Goal: Information Seeking & Learning: Learn about a topic

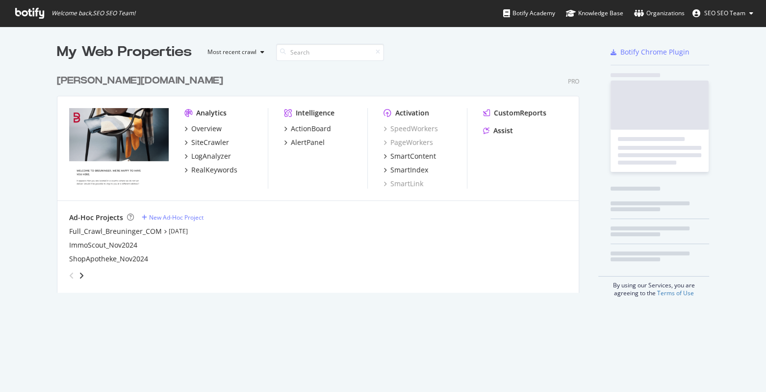
scroll to position [385, 753]
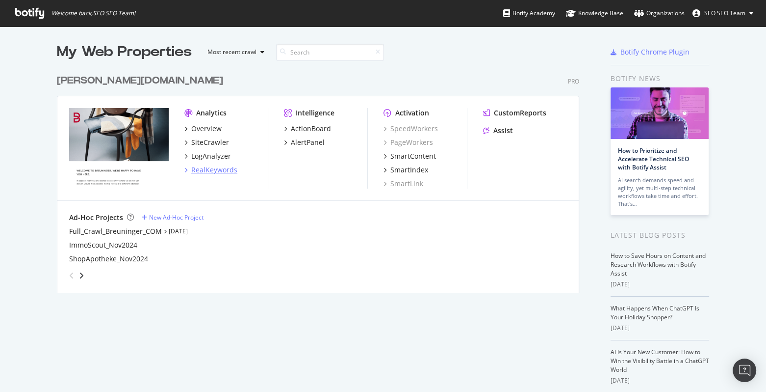
click at [212, 166] on div "RealKeywords" at bounding box center [214, 170] width 46 height 10
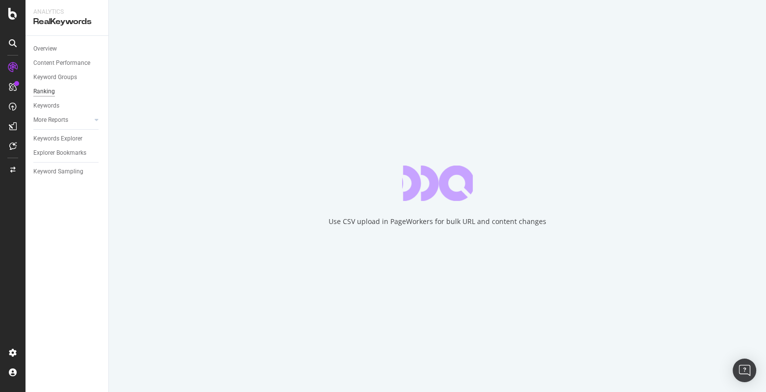
click at [49, 91] on div "Ranking" at bounding box center [44, 91] width 22 height 10
click at [44, 105] on div "Keywords" at bounding box center [46, 106] width 26 height 10
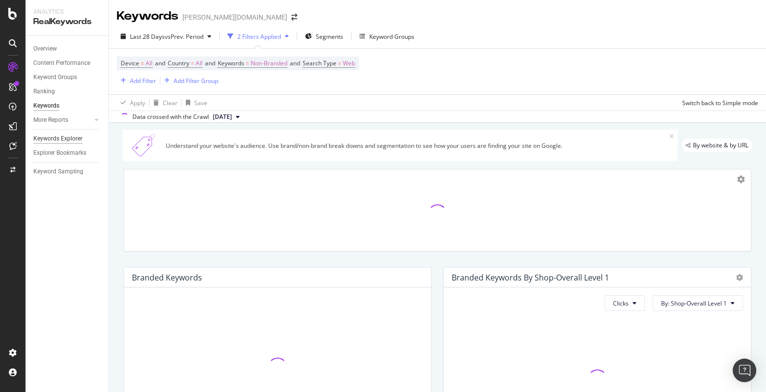
click at [51, 137] on div "Keywords Explorer" at bounding box center [57, 138] width 49 height 10
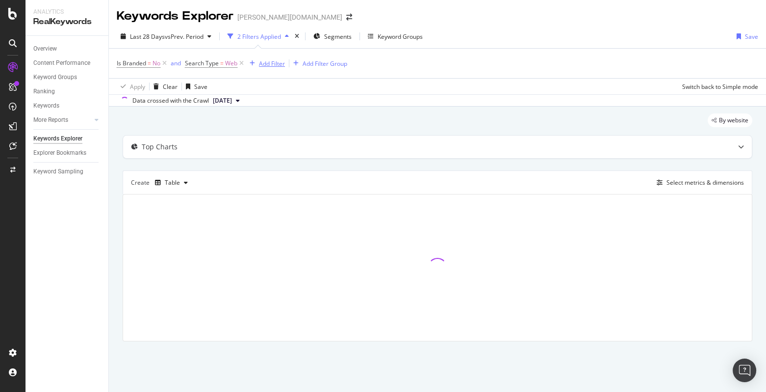
click at [265, 63] on div "Add Filter" at bounding box center [272, 63] width 26 height 8
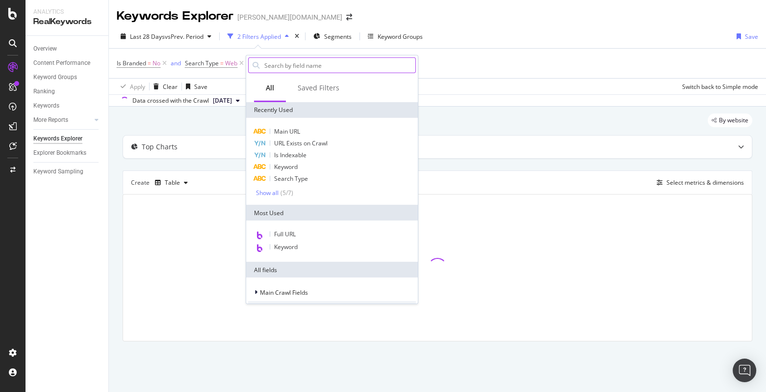
click at [265, 62] on input "text" at bounding box center [339, 65] width 152 height 15
type input "ewn"
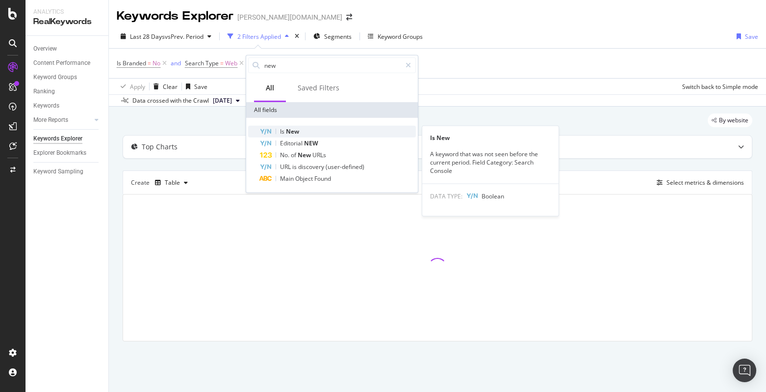
type input "new"
click at [294, 130] on span "New" at bounding box center [292, 131] width 13 height 8
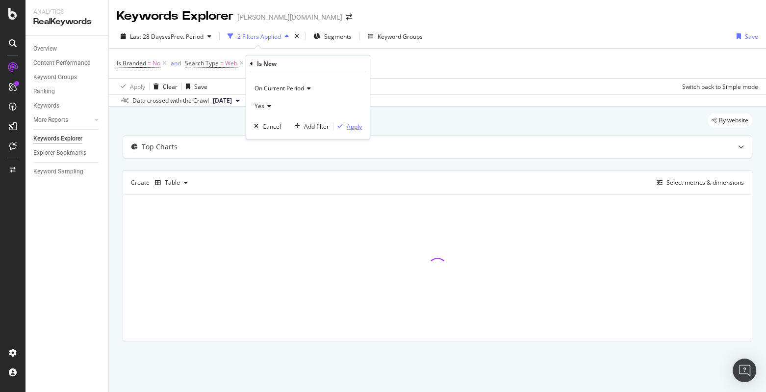
click at [351, 127] on div "Apply" at bounding box center [354, 126] width 15 height 8
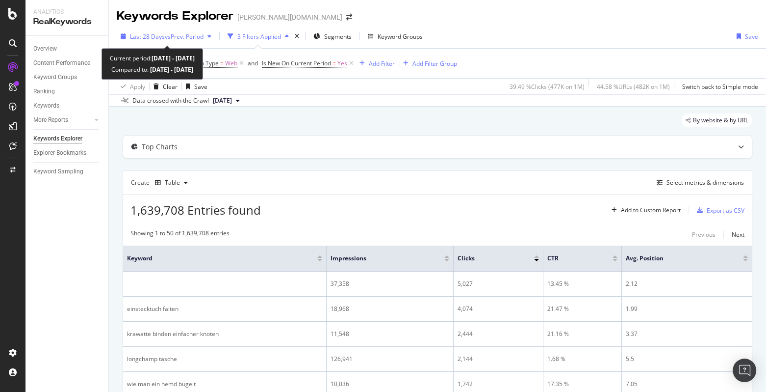
click at [136, 36] on span "Last 28 Days" at bounding box center [147, 36] width 35 height 8
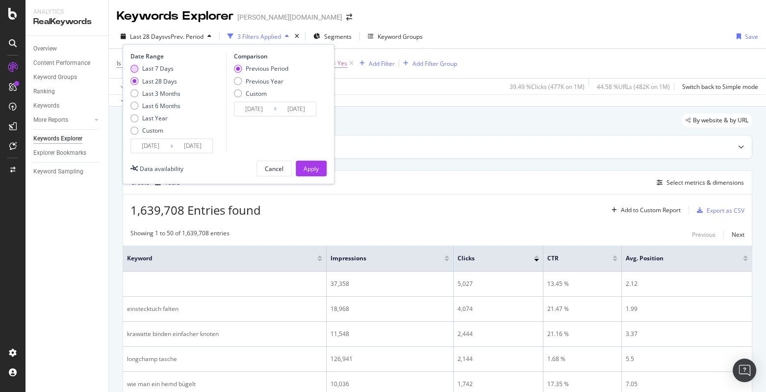
click at [164, 69] on div "Last 7 Days" at bounding box center [157, 68] width 31 height 8
type input "[DATE]"
click at [322, 172] on button "Apply" at bounding box center [311, 168] width 31 height 16
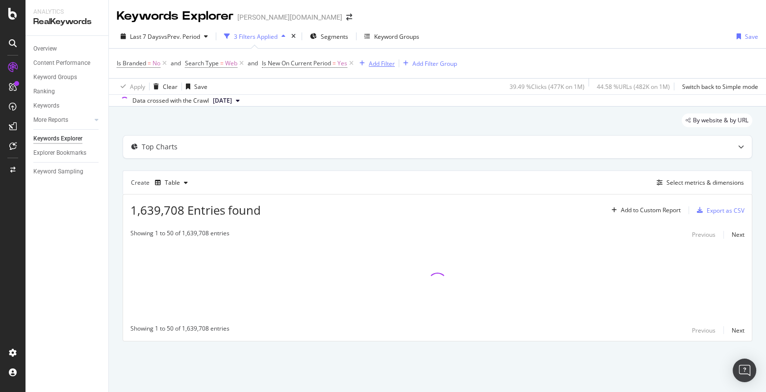
click at [382, 63] on div "Add Filter" at bounding box center [382, 63] width 26 height 8
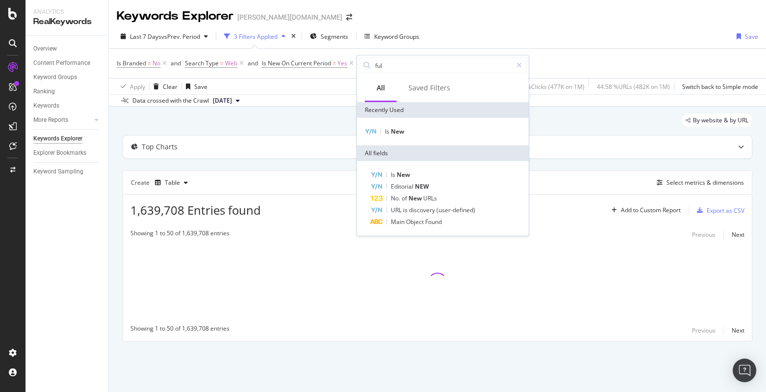
type input "full"
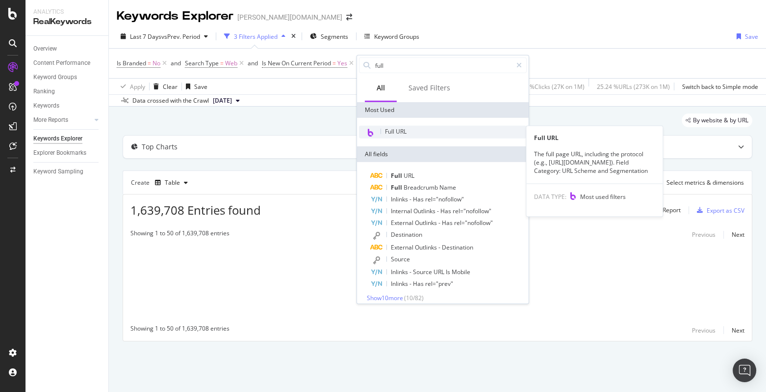
click at [419, 137] on div "Full URL" at bounding box center [443, 132] width 168 height 13
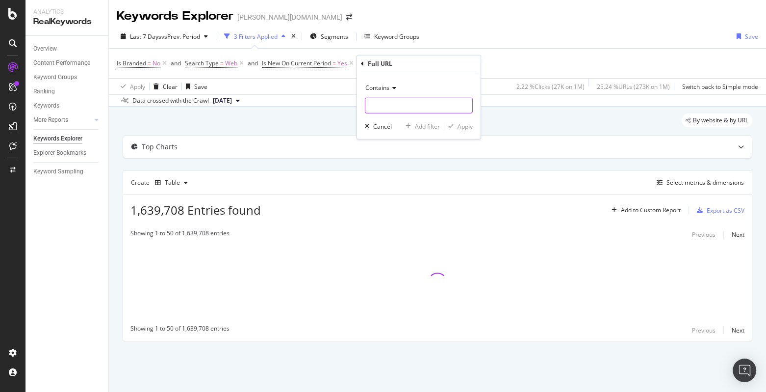
click at [385, 104] on input "text" at bounding box center [419, 106] width 107 height 16
paste input "[URL][DOMAIN_NAME][PERSON_NAME]"
type input "[URL][DOMAIN_NAME][PERSON_NAME]"
click at [458, 127] on div "Apply" at bounding box center [465, 126] width 15 height 8
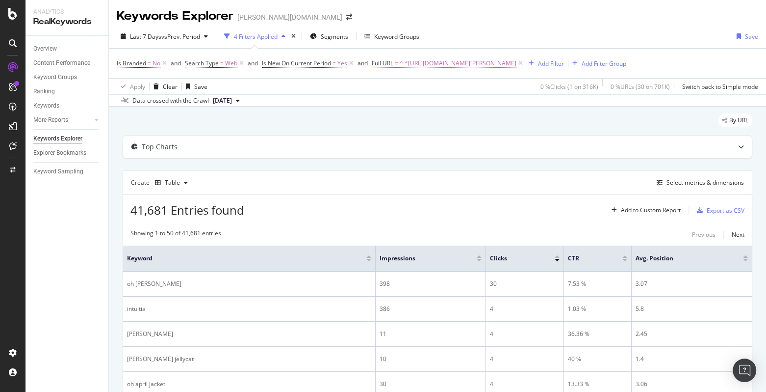
click at [490, 57] on span "^.*[URL][DOMAIN_NAME][PERSON_NAME]" at bounding box center [458, 63] width 117 height 14
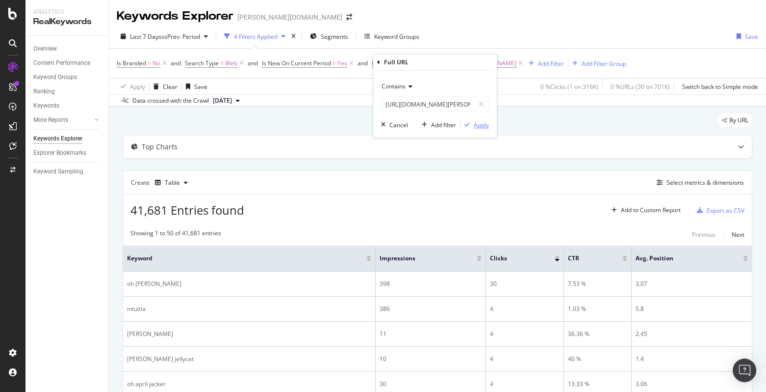
click at [476, 124] on div "Apply" at bounding box center [481, 125] width 15 height 8
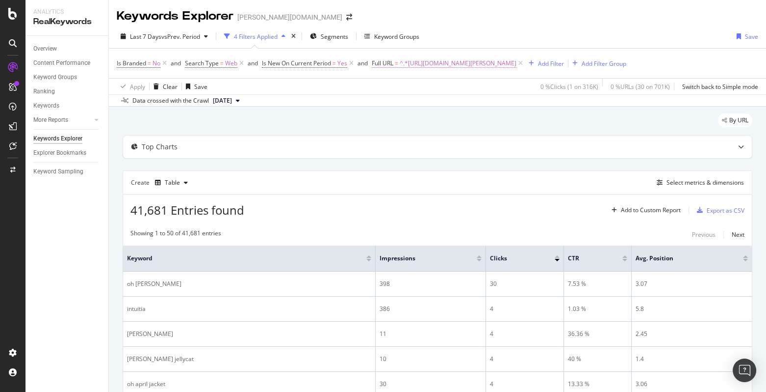
click at [517, 61] on span "^.*[URL][DOMAIN_NAME][PERSON_NAME]" at bounding box center [458, 63] width 117 height 14
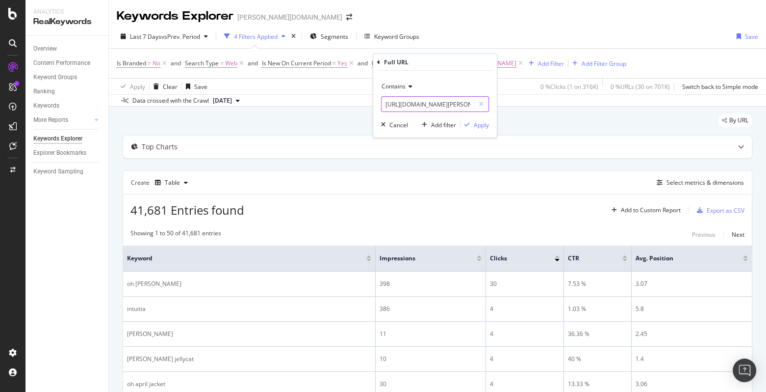
scroll to position [0, 82]
drag, startPoint x: 459, startPoint y: 105, endPoint x: 527, endPoint y: 106, distance: 67.2
click at [527, 106] on body "Analytics RealKeywords Overview Content Performance Keyword Groups Ranking Keyw…" at bounding box center [383, 196] width 766 height 392
type input "[URL][DOMAIN_NAME][PERSON_NAME][PERSON_NAME]"
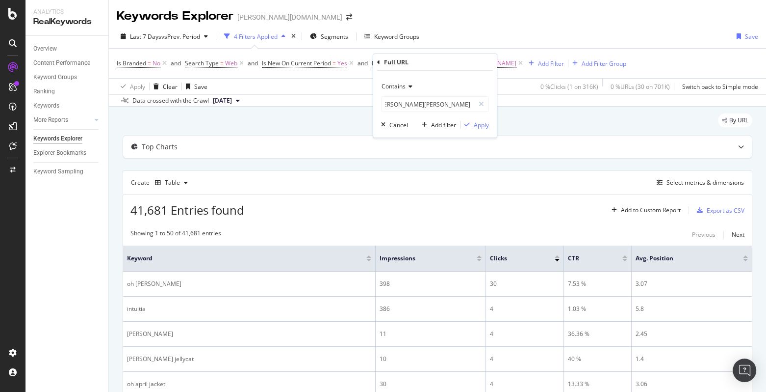
scroll to position [0, 0]
click at [491, 123] on div "Contains [URL][DOMAIN_NAME][PERSON_NAME][PERSON_NAME] Cancel Add filter Apply" at bounding box center [435, 104] width 124 height 67
click at [485, 124] on div "Apply" at bounding box center [481, 125] width 15 height 8
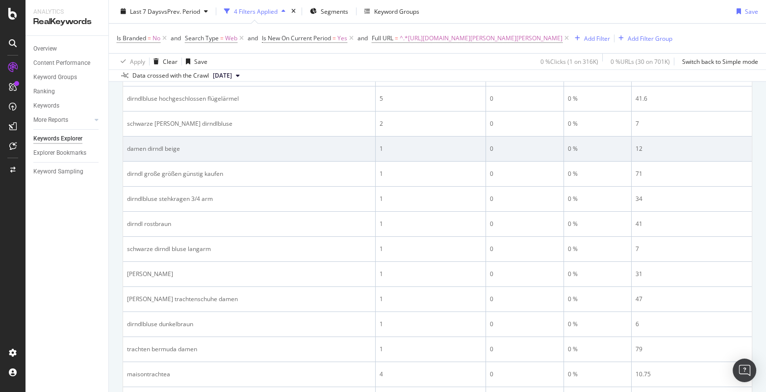
scroll to position [1185, 0]
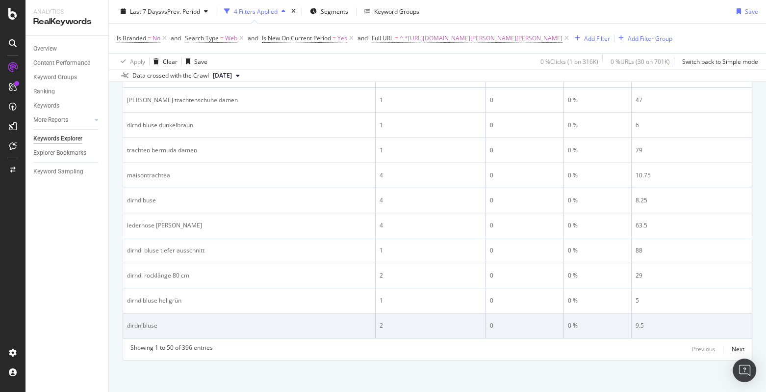
click at [137, 321] on div "dirdnlbluse" at bounding box center [249, 325] width 244 height 9
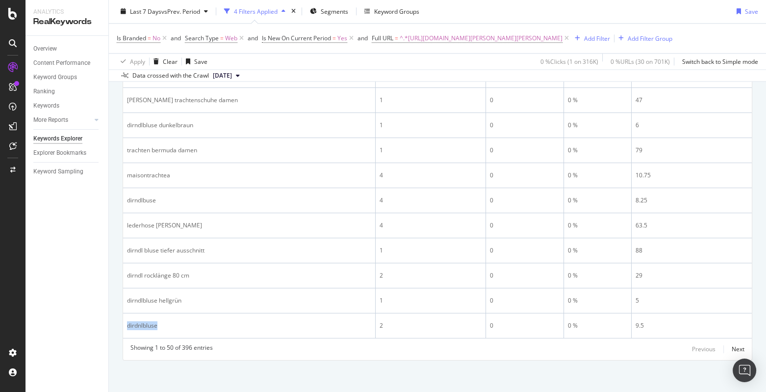
copy div "dirdnlbluse"
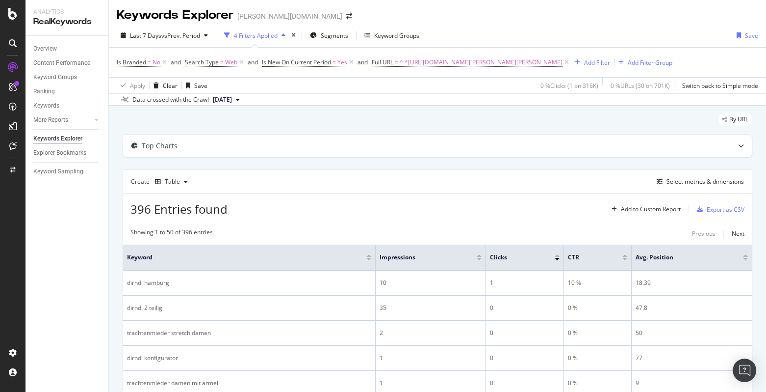
scroll to position [0, 0]
click at [471, 65] on span "^.*[URL][DOMAIN_NAME][PERSON_NAME][PERSON_NAME]" at bounding box center [481, 63] width 163 height 14
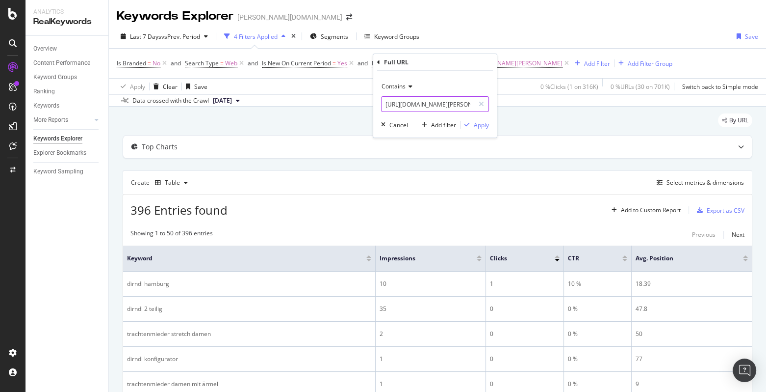
click at [443, 107] on input "[URL][DOMAIN_NAME][PERSON_NAME][PERSON_NAME]" at bounding box center [428, 104] width 93 height 16
click at [340, 119] on div "By URL" at bounding box center [438, 124] width 630 height 22
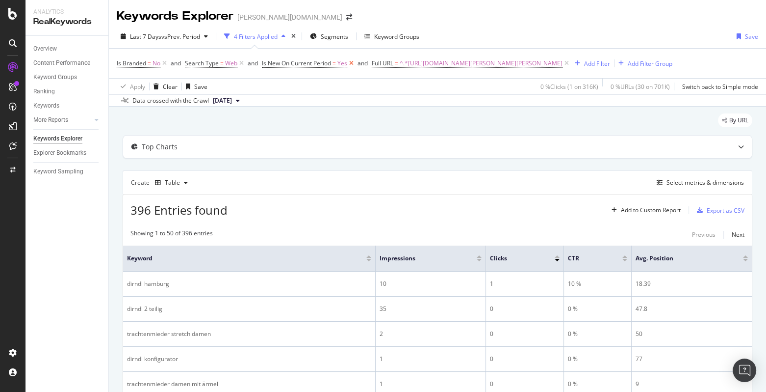
click at [353, 62] on icon at bounding box center [351, 63] width 8 height 10
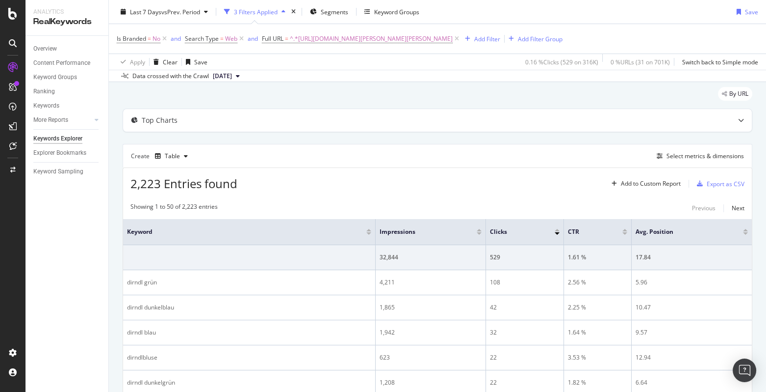
scroll to position [55, 0]
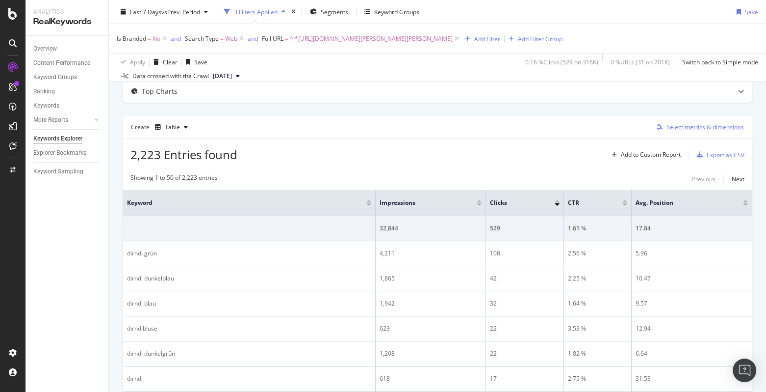
click at [696, 125] on div "Select metrics & dimensions" at bounding box center [706, 127] width 78 height 8
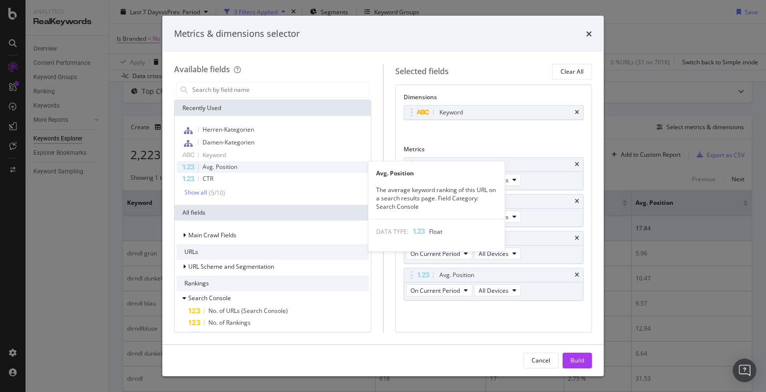
click at [226, 166] on span "Avg. Position" at bounding box center [220, 166] width 35 height 8
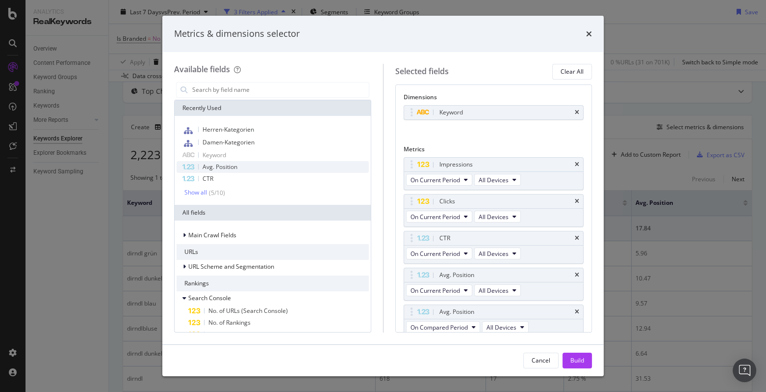
scroll to position [4, 0]
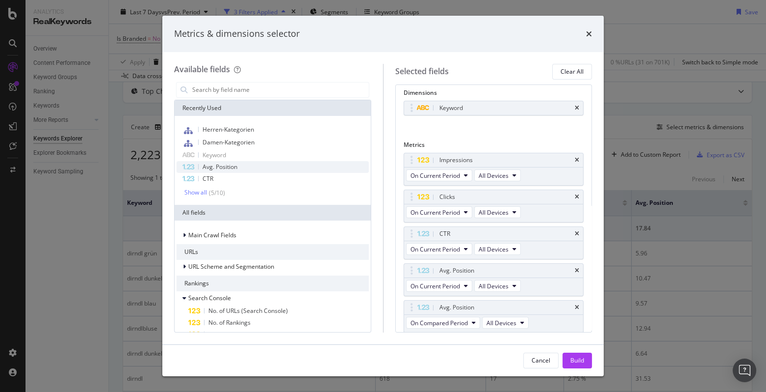
click at [225, 166] on span "Avg. Position" at bounding box center [220, 166] width 35 height 8
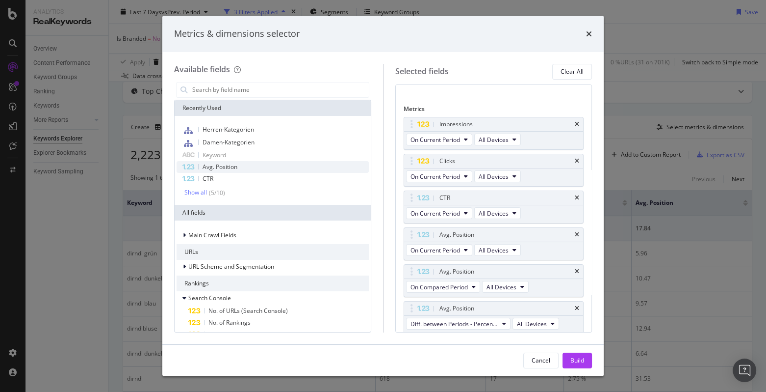
scroll to position [41, 0]
click at [462, 325] on span "Diff. between Periods - Percentage" at bounding box center [455, 322] width 88 height 8
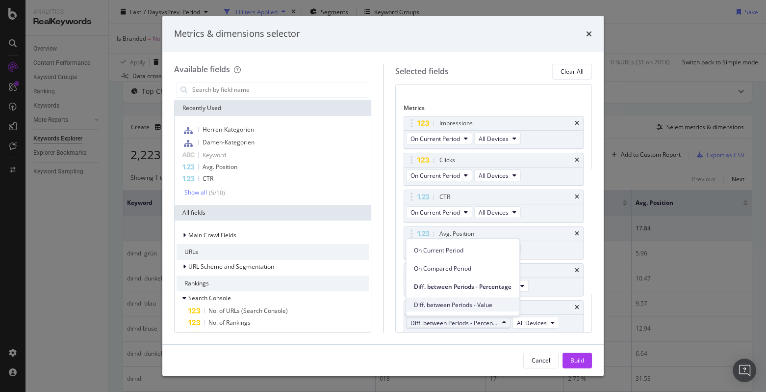
click at [472, 300] on span "Diff. between Periods - Value" at bounding box center [463, 304] width 98 height 9
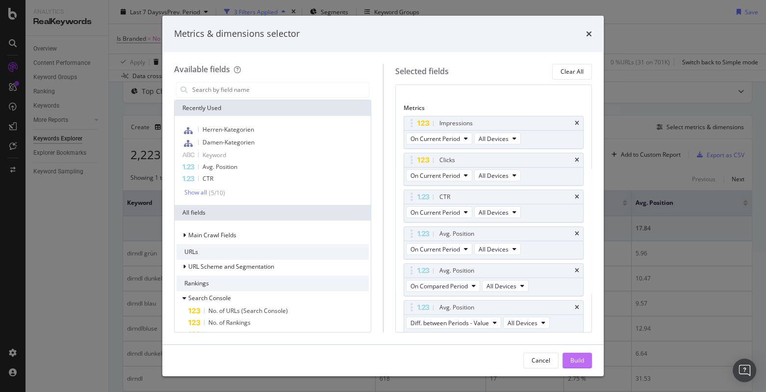
click at [581, 359] on div "Build" at bounding box center [578, 360] width 14 height 8
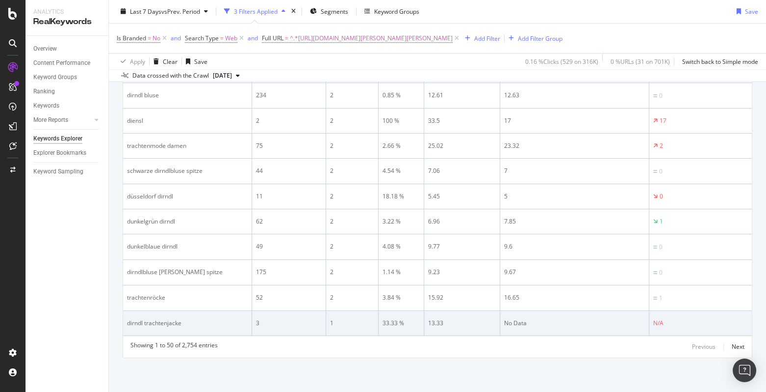
scroll to position [1224, 0]
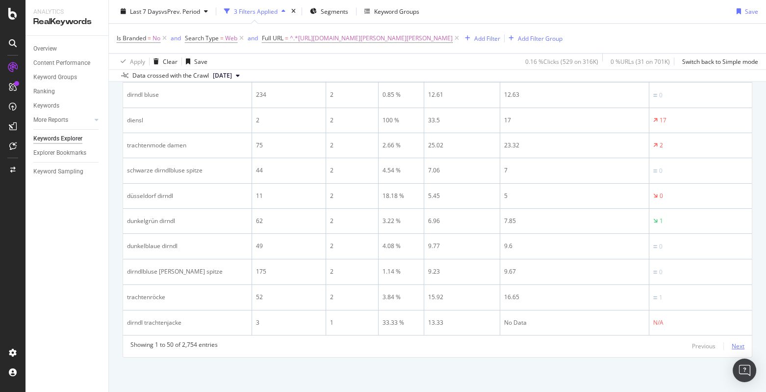
click at [732, 350] on div "Next" at bounding box center [738, 346] width 13 height 11
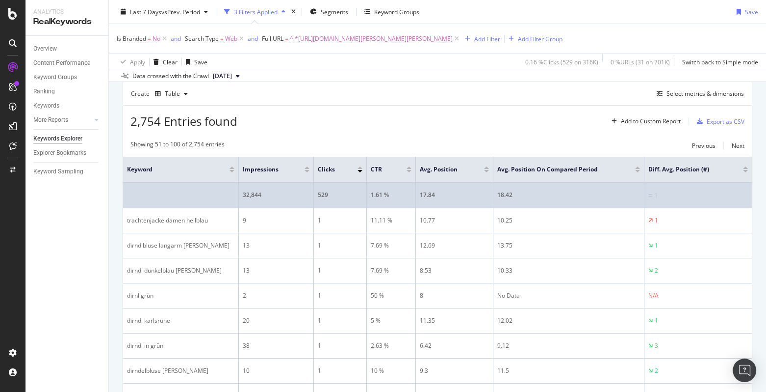
scroll to position [0, 0]
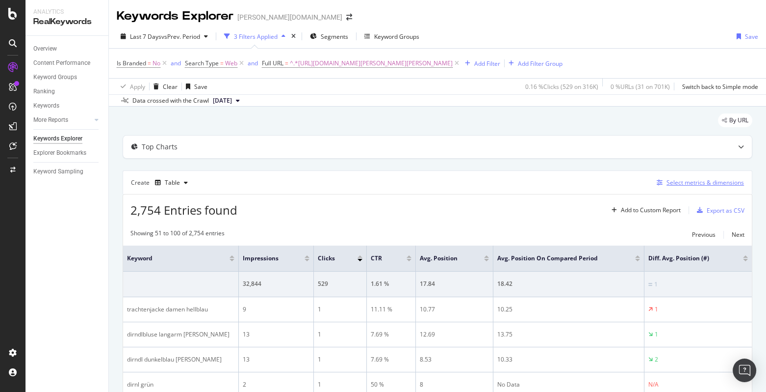
click at [696, 181] on div "Select metrics & dimensions" at bounding box center [706, 182] width 78 height 8
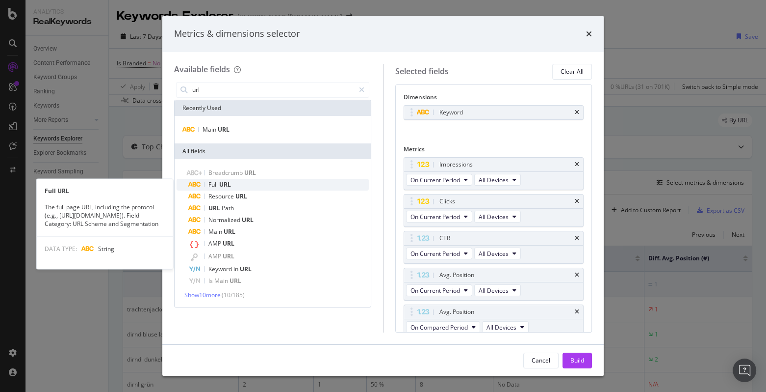
type input "url"
click at [231, 180] on span "URL" at bounding box center [225, 184] width 12 height 8
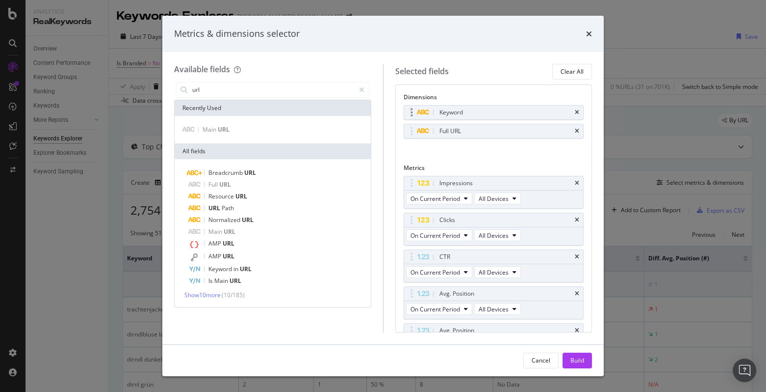
click at [575, 110] on div "Keyword" at bounding box center [494, 112] width 180 height 14
click at [575, 110] on icon "times" at bounding box center [577, 112] width 4 height 6
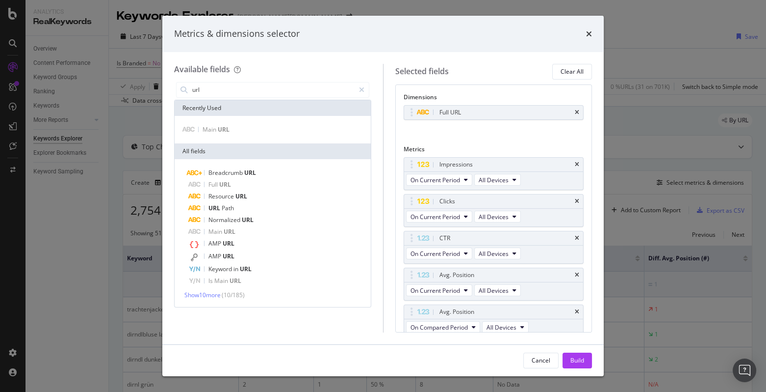
click at [576, 351] on div "Cancel Build" at bounding box center [383, 359] width 442 height 31
click at [574, 359] on div "Build" at bounding box center [578, 360] width 14 height 8
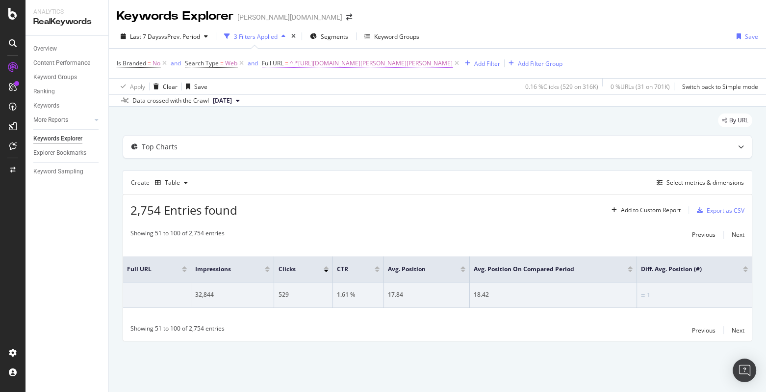
click at [376, 62] on span "^.*[URL][DOMAIN_NAME][PERSON_NAME][PERSON_NAME]" at bounding box center [371, 63] width 163 height 14
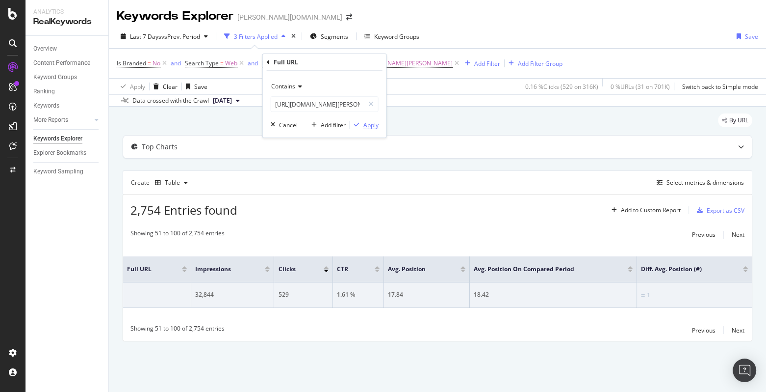
click at [369, 127] on div "Apply" at bounding box center [371, 125] width 15 height 8
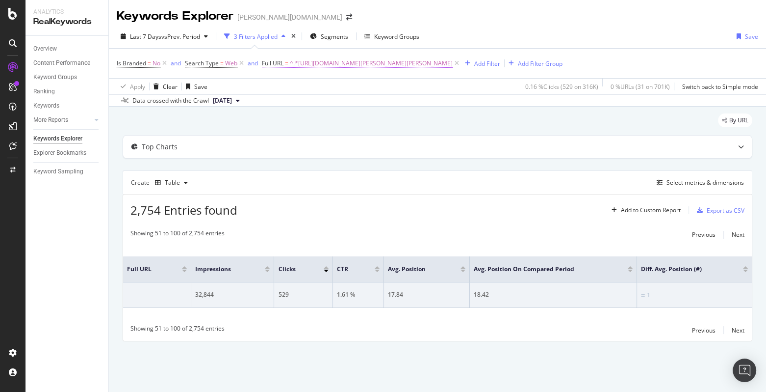
click at [415, 62] on span "^.*[URL][DOMAIN_NAME][PERSON_NAME][PERSON_NAME]" at bounding box center [371, 63] width 163 height 14
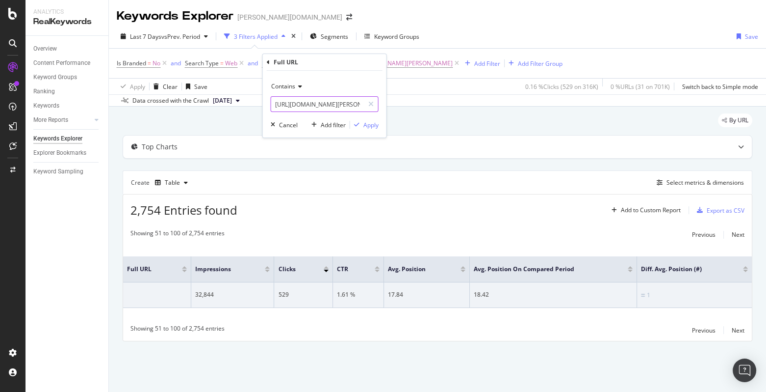
scroll to position [0, 75]
drag, startPoint x: 339, startPoint y: 103, endPoint x: 468, endPoint y: 99, distance: 128.6
click at [468, 99] on body "Analytics RealKeywords Overview Content Performance Keyword Groups Ranking Keyw…" at bounding box center [383, 196] width 766 height 392
type input "[URL][DOMAIN_NAME][PERSON_NAME]"
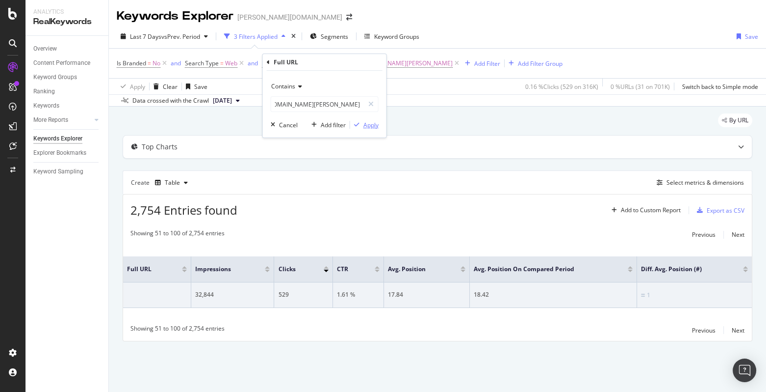
click at [369, 124] on div "Apply" at bounding box center [371, 125] width 15 height 8
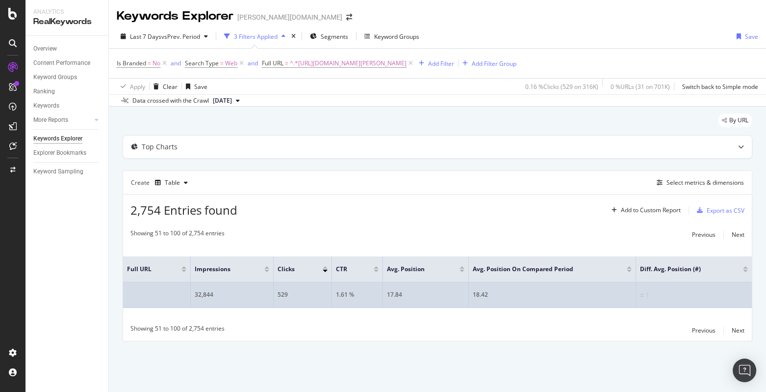
click at [160, 297] on td at bounding box center [157, 295] width 68 height 26
click at [138, 293] on td at bounding box center [157, 295] width 68 height 26
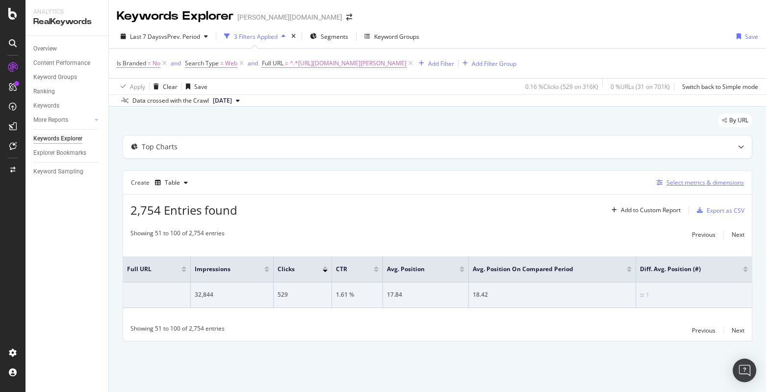
click at [701, 183] on div "Select metrics & dimensions" at bounding box center [706, 182] width 78 height 8
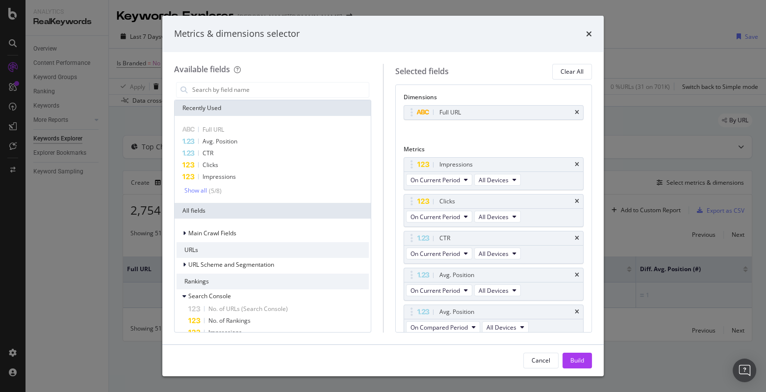
click at [578, 109] on div "Dimensions Full URL You can use this field as a dimension Metrics Impressions O…" at bounding box center [493, 208] width 197 height 248
click at [575, 110] on icon "times" at bounding box center [577, 112] width 4 height 6
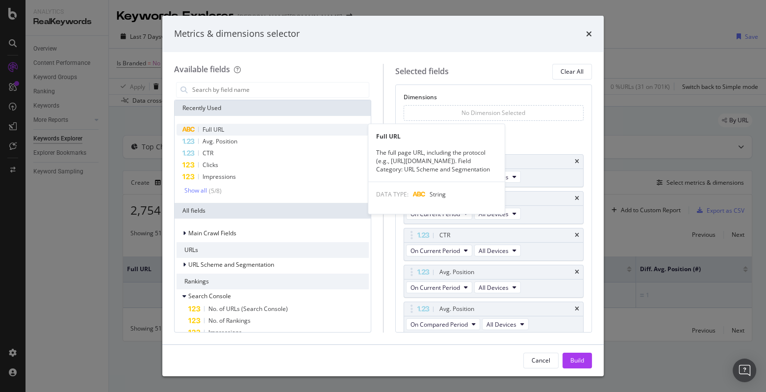
click at [222, 129] on span "Full URL" at bounding box center [214, 129] width 22 height 8
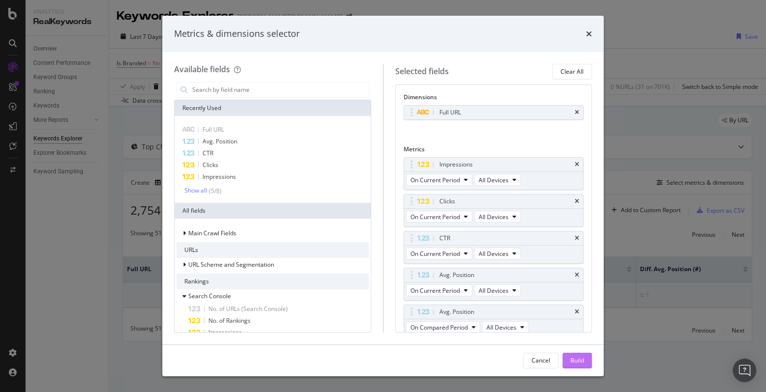
click at [577, 361] on div "Build" at bounding box center [578, 360] width 14 height 8
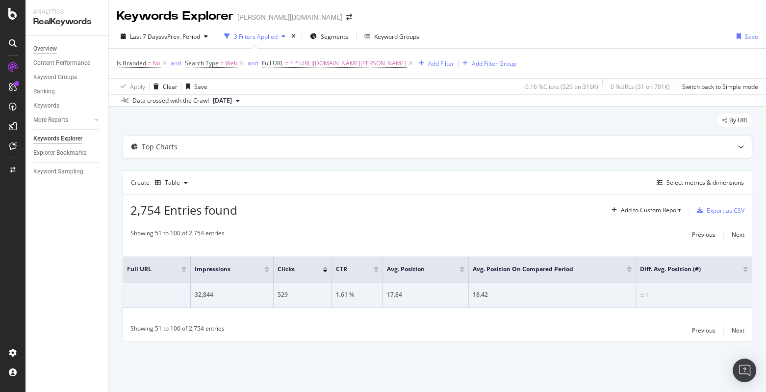
click at [40, 47] on div "Overview" at bounding box center [45, 49] width 24 height 10
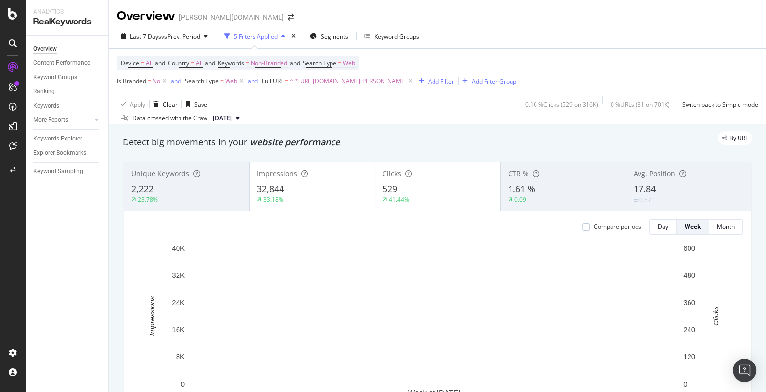
click at [380, 82] on span "^.*[URL][DOMAIN_NAME][PERSON_NAME]" at bounding box center [348, 81] width 117 height 14
click at [445, 115] on div "Data crossed with the Crawl [DATE]" at bounding box center [438, 118] width 658 height 12
click at [394, 82] on span "^.*[URL][DOMAIN_NAME][PERSON_NAME]" at bounding box center [348, 81] width 117 height 14
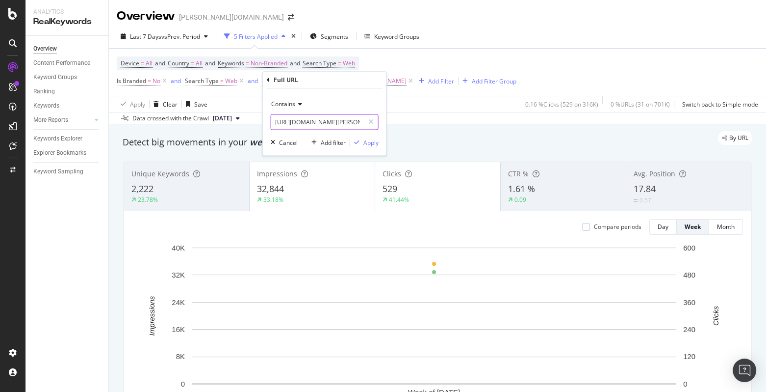
scroll to position [0, 73]
drag, startPoint x: 352, startPoint y: 124, endPoint x: 454, endPoint y: 121, distance: 102.1
click at [454, 121] on body "Analytics RealKeywords Overview Content Performance Keyword Groups Ranking Keyw…" at bounding box center [383, 196] width 766 height 392
type input "[URL][DOMAIN_NAME][PERSON_NAME][PERSON_NAME]"
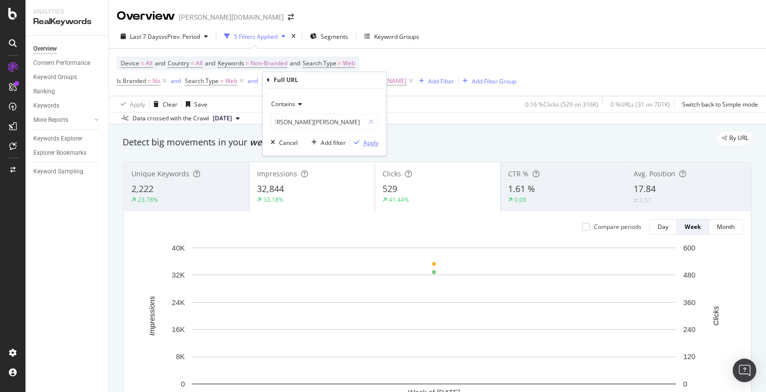
click at [368, 144] on div "Apply" at bounding box center [371, 142] width 15 height 8
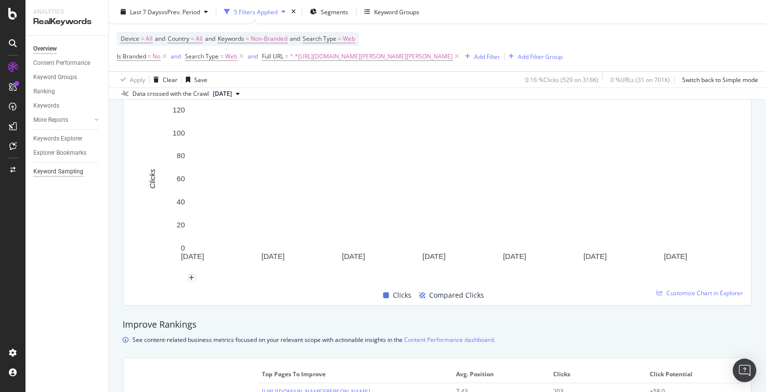
scroll to position [696, 0]
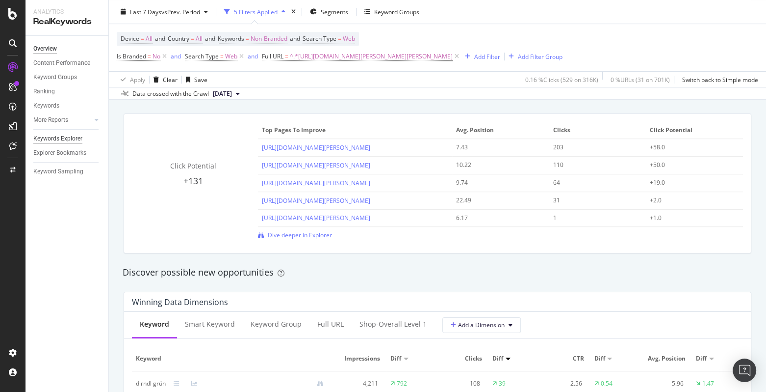
click at [60, 136] on div "Keywords Explorer" at bounding box center [57, 138] width 49 height 10
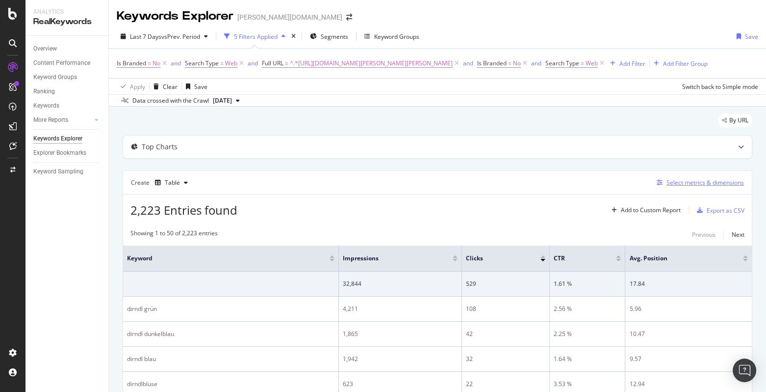
click at [692, 181] on div "Select metrics & dimensions" at bounding box center [706, 182] width 78 height 8
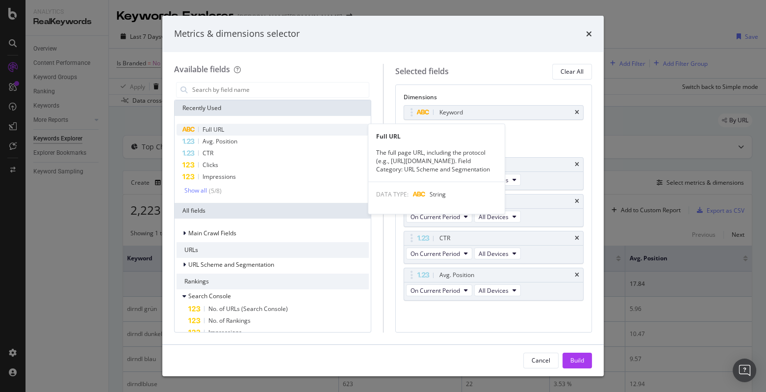
click at [229, 132] on div "Full URL" at bounding box center [273, 130] width 192 height 12
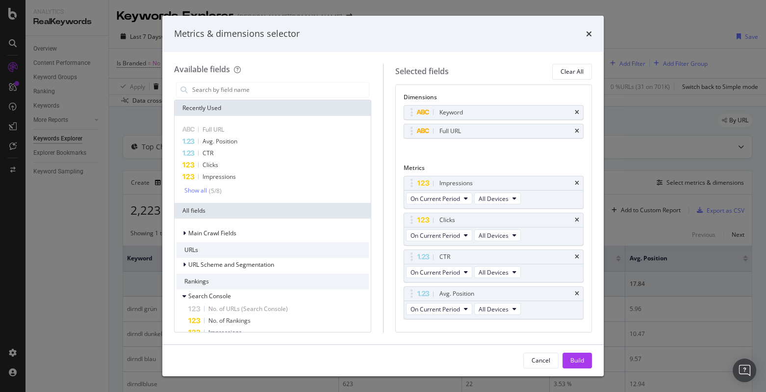
click at [573, 352] on div "Cancel Build" at bounding box center [383, 359] width 442 height 31
click at [574, 356] on div "Build" at bounding box center [578, 360] width 14 height 8
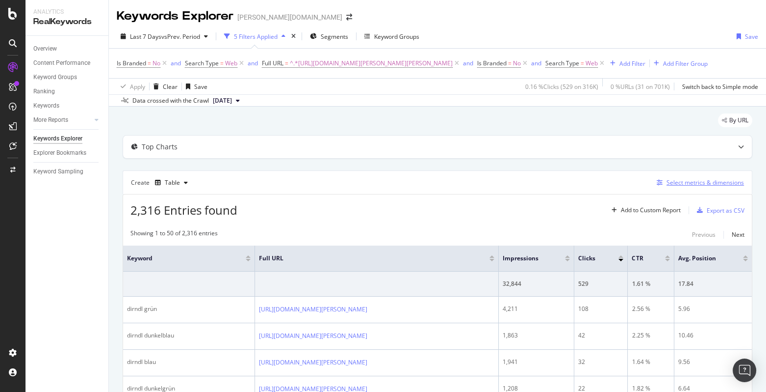
click at [708, 184] on div "Select metrics & dimensions" at bounding box center [706, 182] width 78 height 8
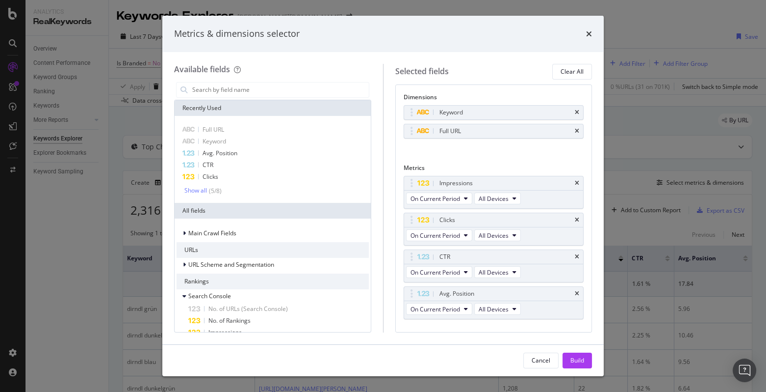
drag, startPoint x: 571, startPoint y: 112, endPoint x: 580, endPoint y: 164, distance: 53.4
click at [575, 112] on icon "times" at bounding box center [577, 112] width 4 height 6
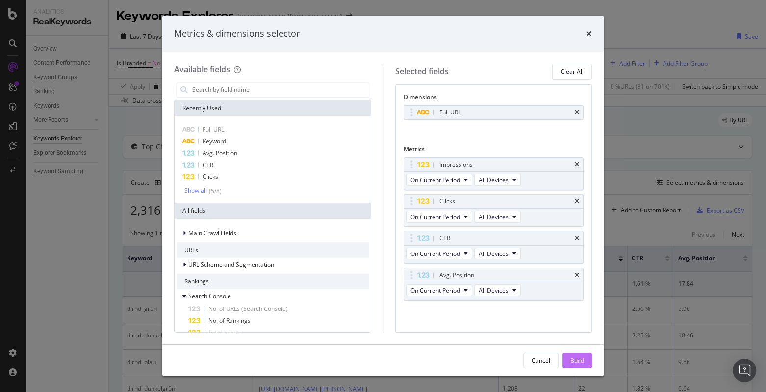
click at [582, 357] on div "Build" at bounding box center [578, 360] width 14 height 8
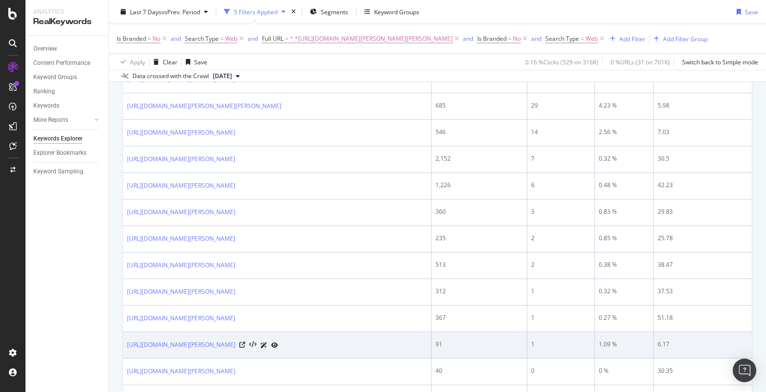
scroll to position [395, 0]
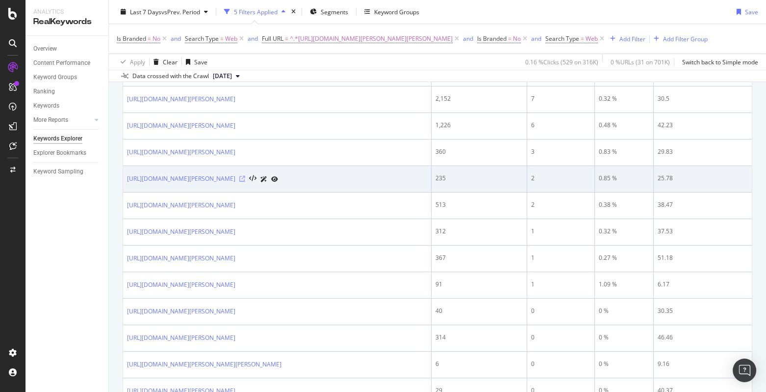
click at [245, 176] on icon at bounding box center [242, 179] width 6 height 6
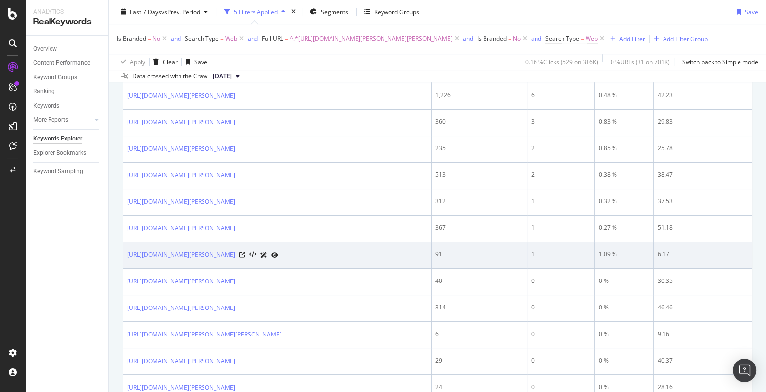
scroll to position [466, 0]
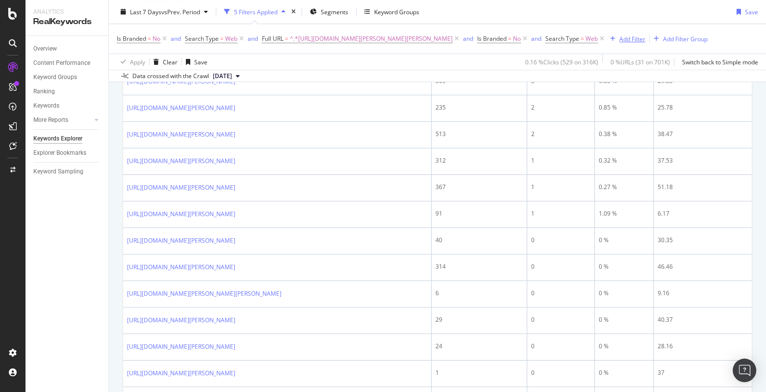
click at [646, 34] on div "Add Filter" at bounding box center [625, 38] width 39 height 11
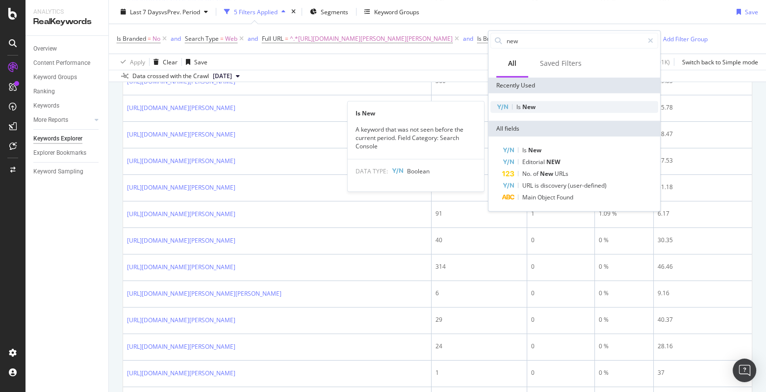
type input "new"
click at [637, 105] on div "Is New" at bounding box center [575, 107] width 168 height 12
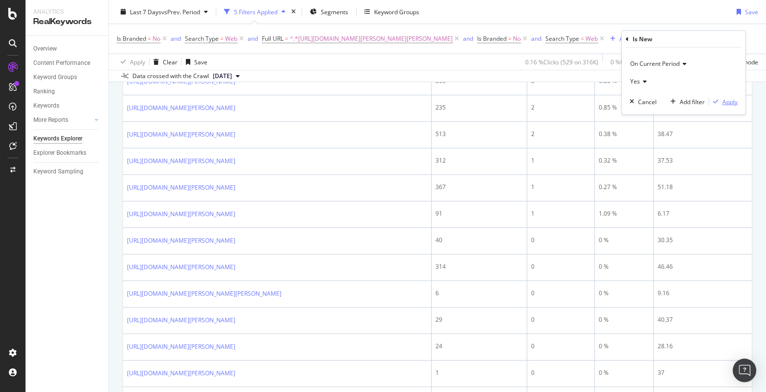
click at [723, 101] on div "Apply" at bounding box center [730, 101] width 15 height 8
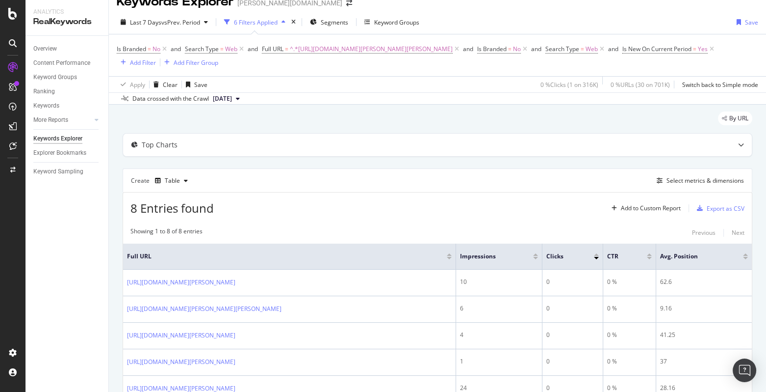
scroll to position [18, 0]
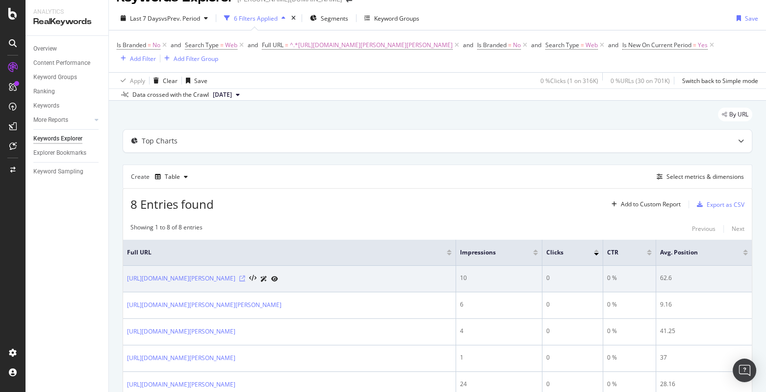
click at [245, 278] on icon at bounding box center [242, 278] width 6 height 6
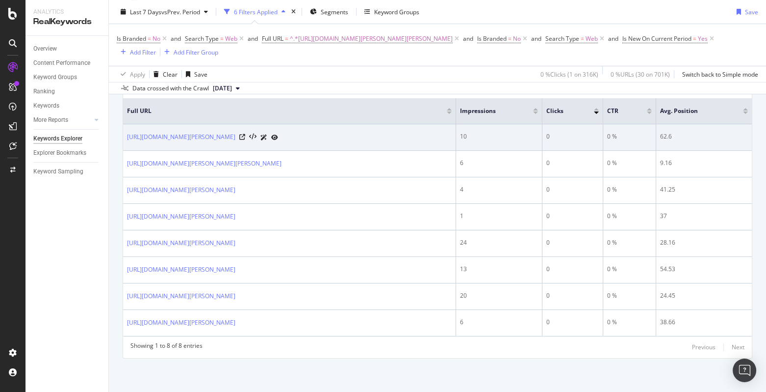
scroll to position [0, 0]
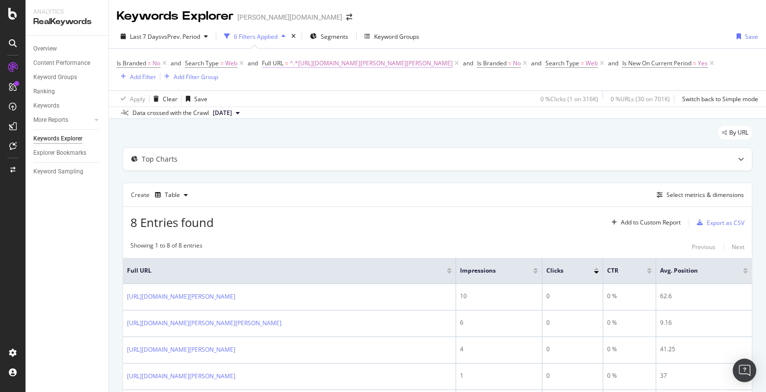
click at [395, 64] on span "^.*[URL][DOMAIN_NAME][PERSON_NAME][PERSON_NAME]" at bounding box center [371, 63] width 163 height 14
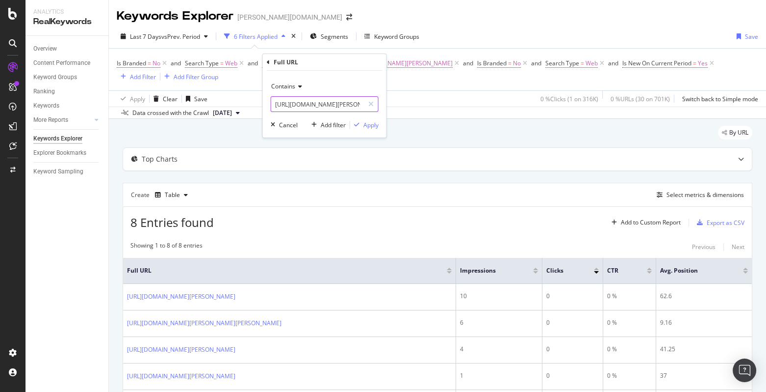
click at [310, 103] on input "[URL][DOMAIN_NAME][PERSON_NAME][PERSON_NAME]" at bounding box center [317, 104] width 93 height 16
type input "dirndl"
click at [374, 121] on div "Apply" at bounding box center [371, 125] width 15 height 8
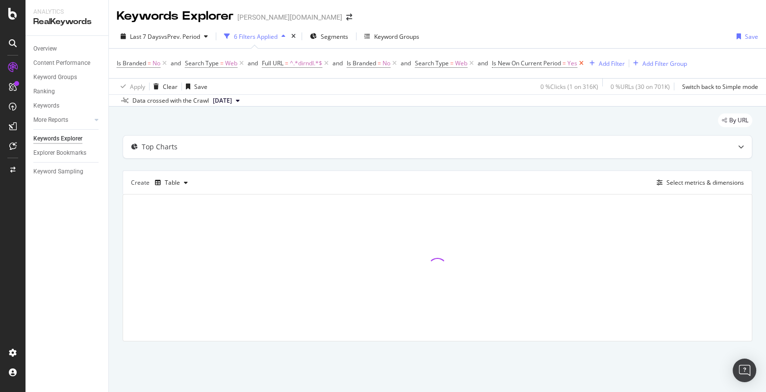
click at [586, 64] on icon at bounding box center [582, 63] width 8 height 10
click at [474, 63] on icon at bounding box center [472, 63] width 8 height 10
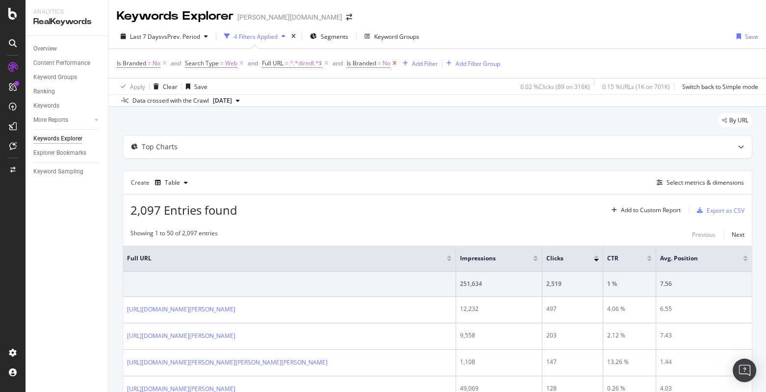
click at [397, 64] on icon at bounding box center [395, 63] width 8 height 10
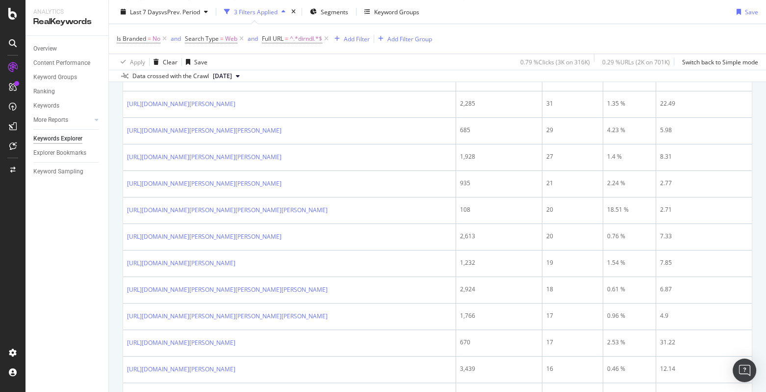
scroll to position [763, 0]
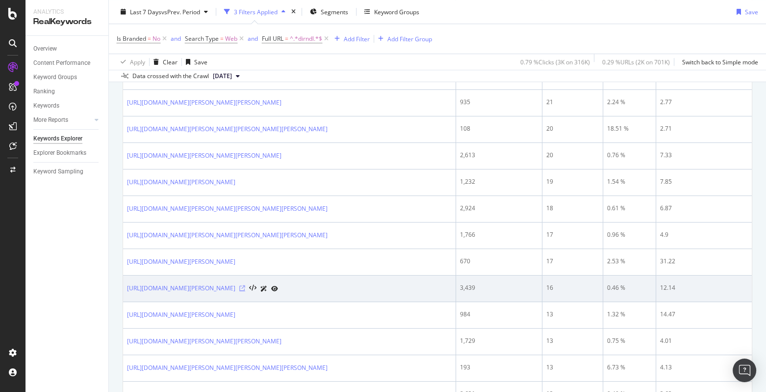
click at [245, 286] on icon at bounding box center [242, 288] width 6 height 6
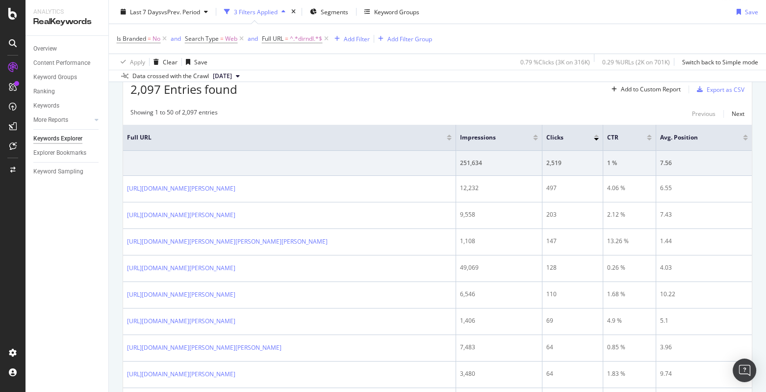
scroll to position [0, 0]
